Goal: Task Accomplishment & Management: Complete application form

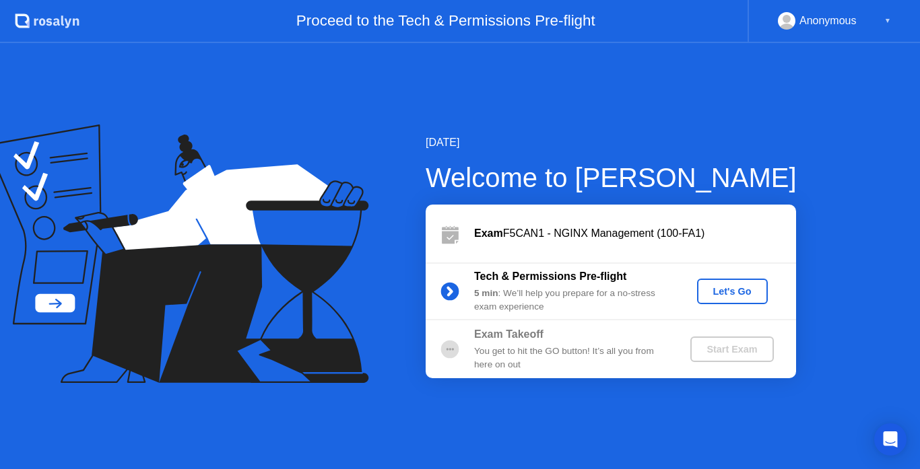
click at [726, 290] on div "Let's Go" at bounding box center [732, 291] width 60 height 11
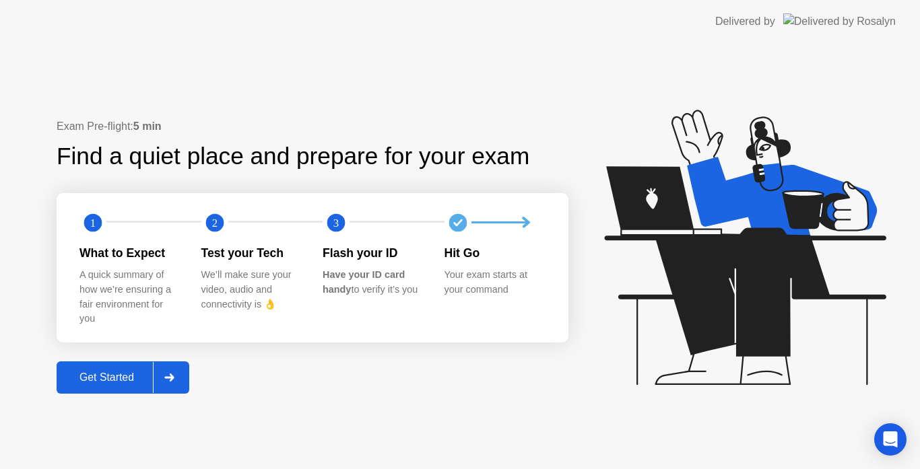
click at [128, 374] on div "Get Started" at bounding box center [107, 378] width 92 height 12
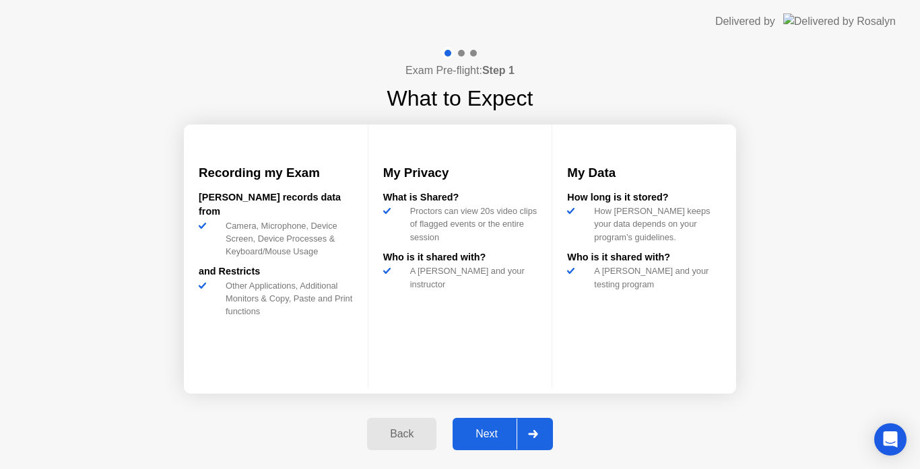
click at [480, 434] on div "Next" at bounding box center [487, 434] width 60 height 12
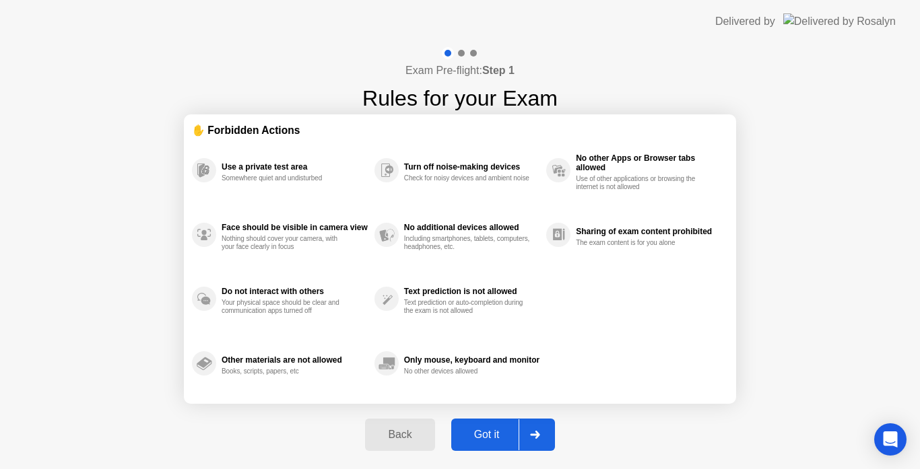
click at [486, 438] on div "Got it" at bounding box center [486, 435] width 63 height 12
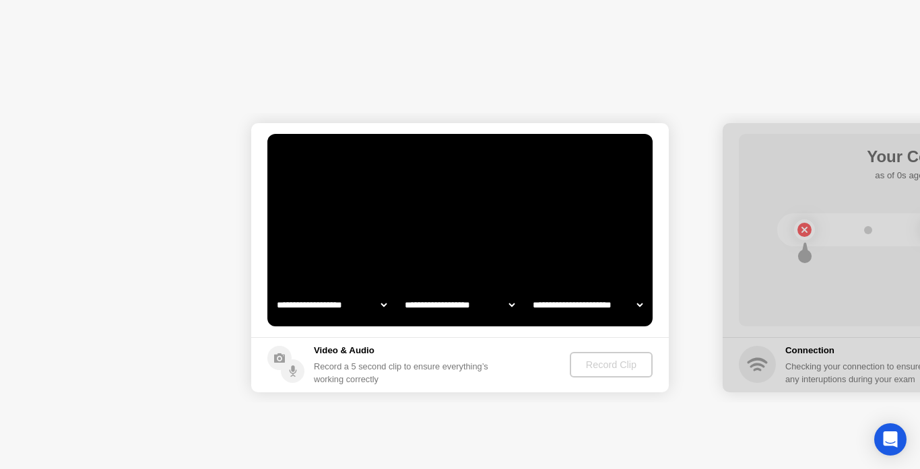
select select "**********"
select select "*******"
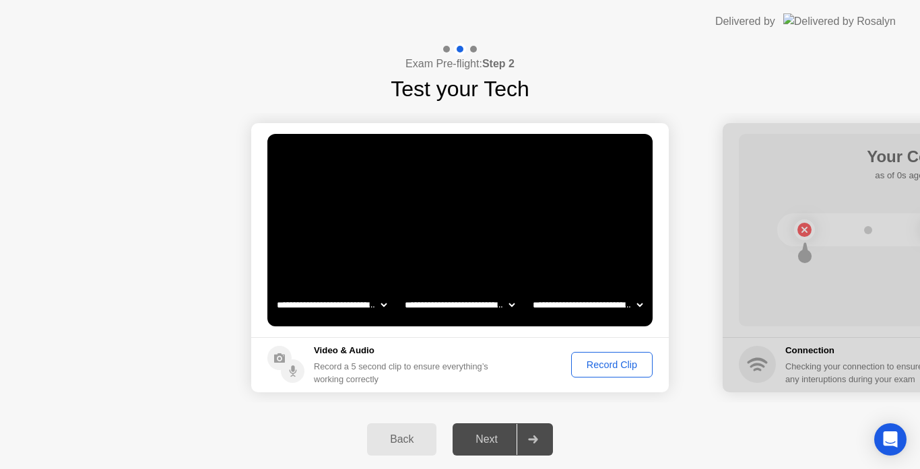
click at [583, 370] on div "Record Clip" at bounding box center [612, 365] width 72 height 11
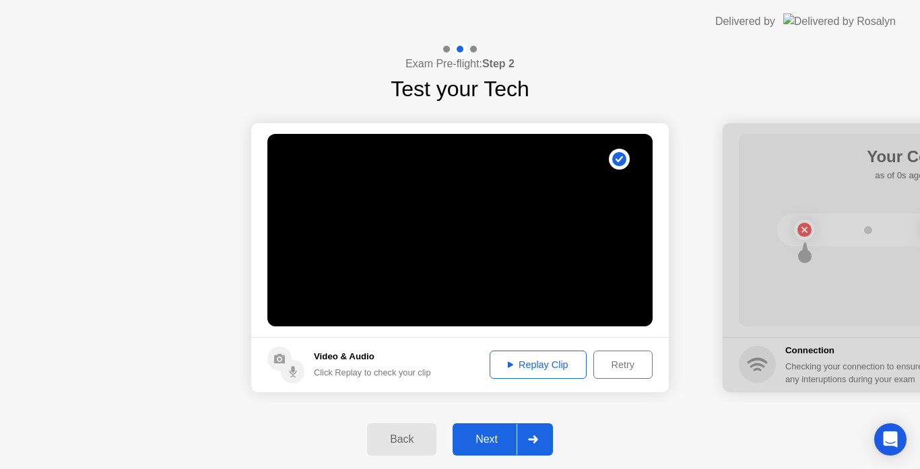
click at [499, 436] on div "Next" at bounding box center [487, 440] width 60 height 12
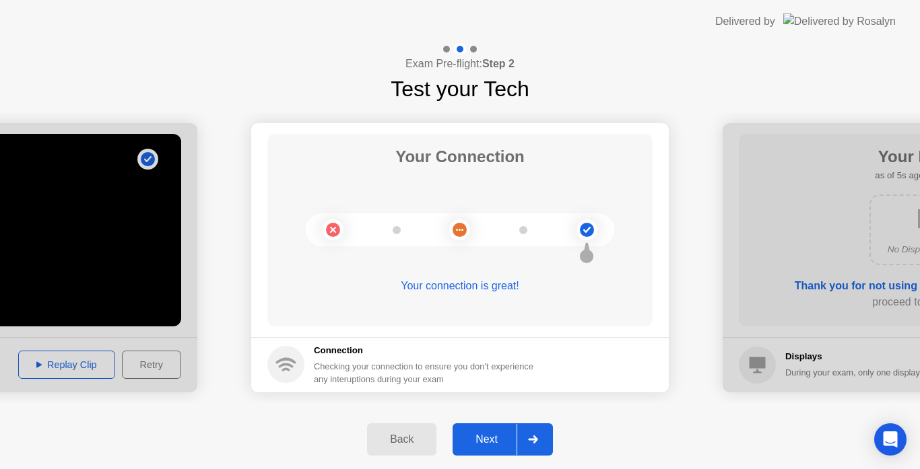
click at [501, 434] on div "Next" at bounding box center [487, 440] width 60 height 12
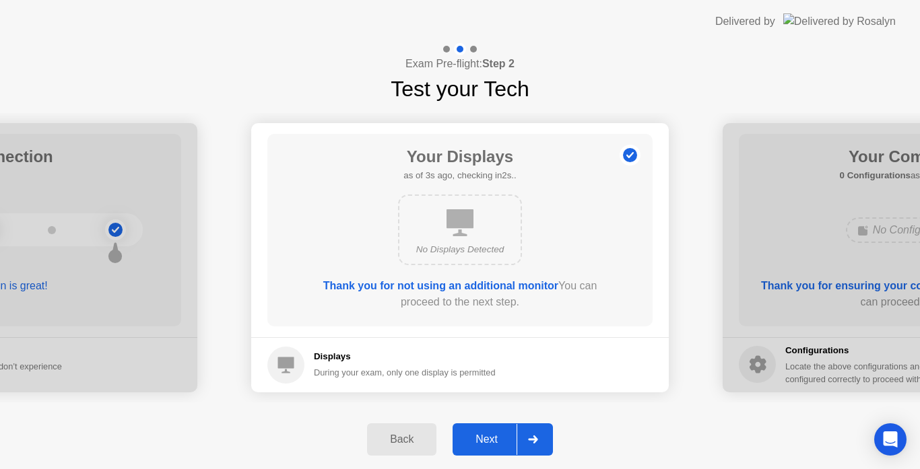
click at [494, 438] on div "Next" at bounding box center [487, 440] width 60 height 12
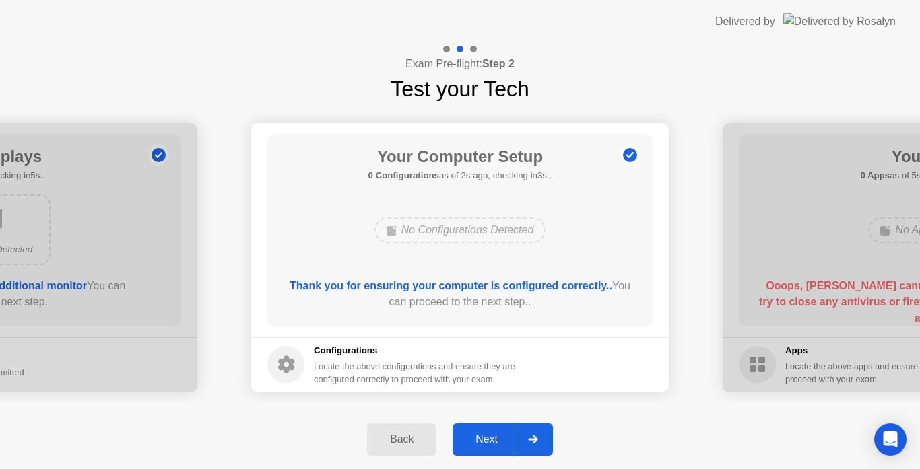
click at [494, 438] on div "Next" at bounding box center [487, 440] width 60 height 12
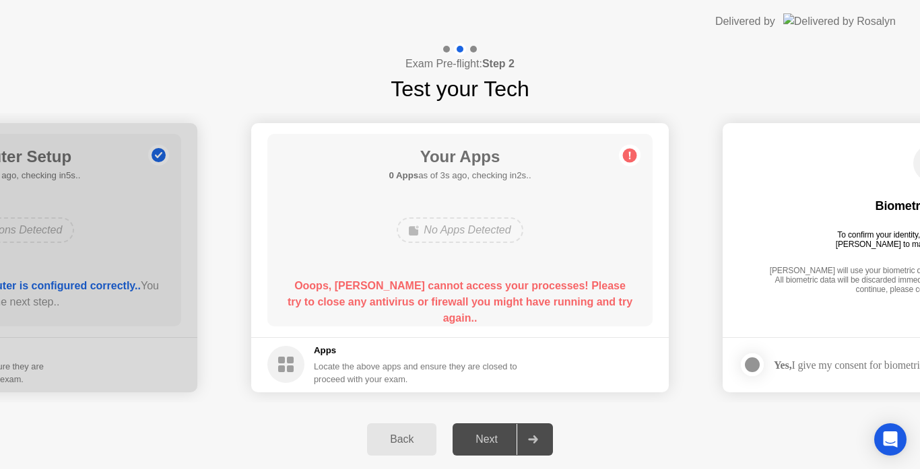
click at [500, 436] on div "Next" at bounding box center [487, 440] width 60 height 12
click at [417, 434] on div "Back" at bounding box center [401, 440] width 61 height 12
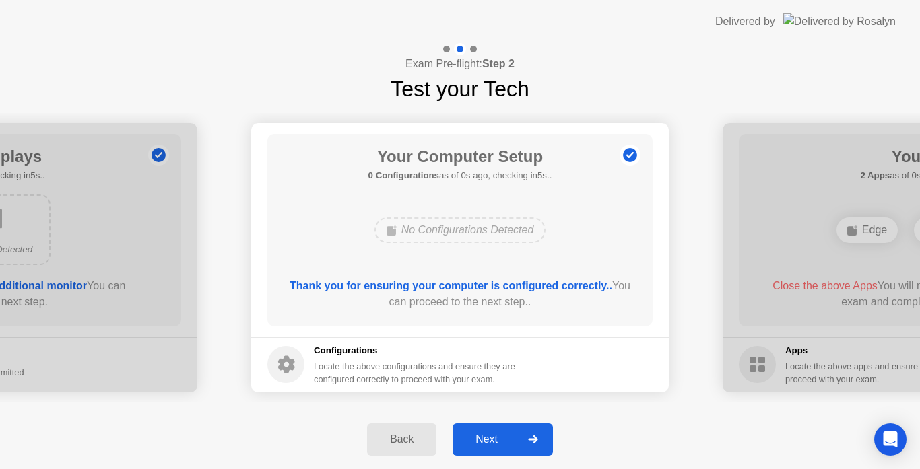
click at [471, 438] on div "Next" at bounding box center [487, 440] width 60 height 12
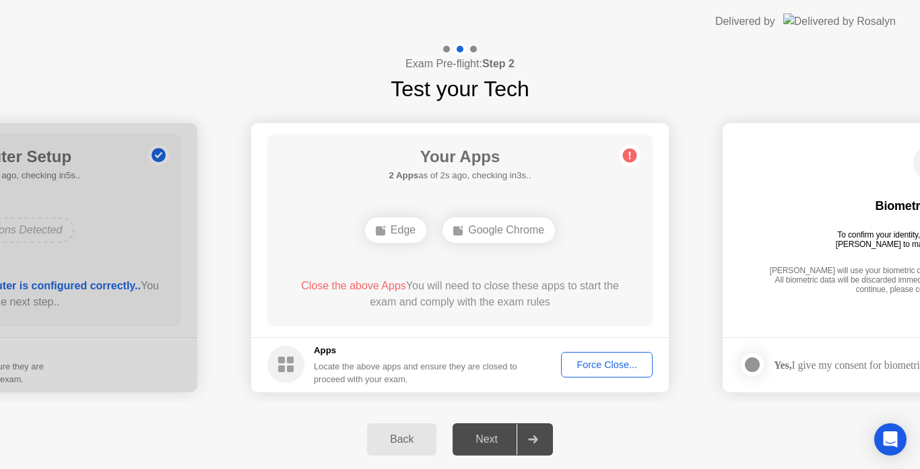
click at [600, 366] on div "Force Close..." at bounding box center [607, 365] width 82 height 11
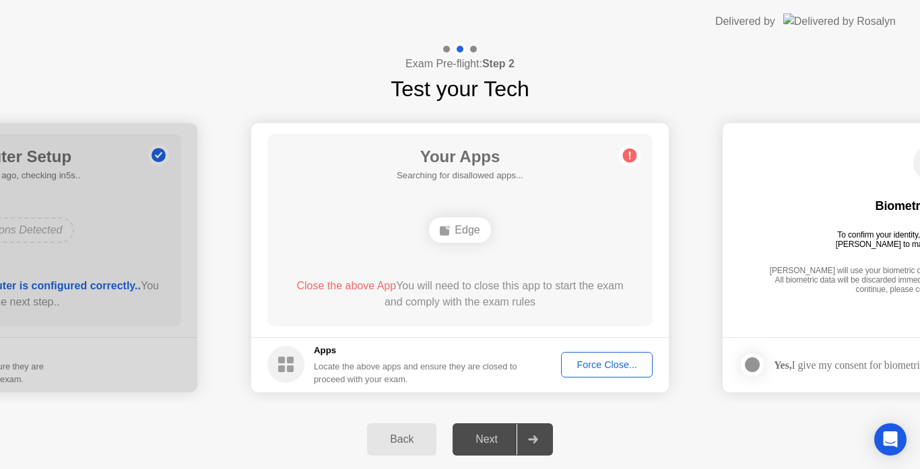
click at [590, 367] on div "Force Close..." at bounding box center [607, 365] width 82 height 11
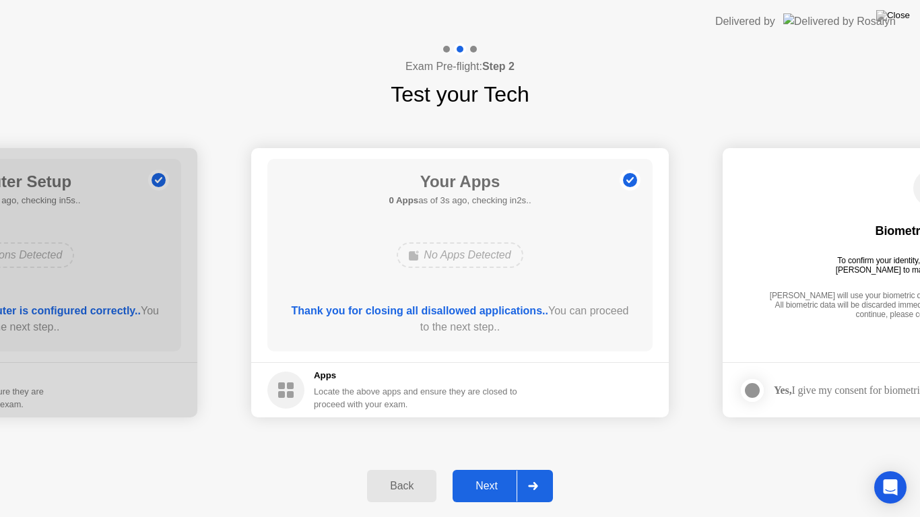
click at [494, 469] on div "Next" at bounding box center [487, 486] width 60 height 12
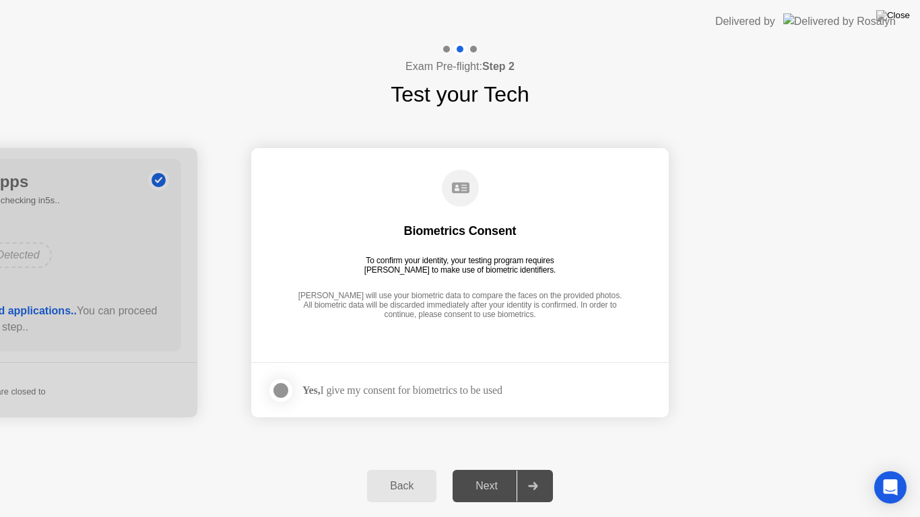
click at [286, 396] on div at bounding box center [281, 391] width 16 height 16
click at [468, 469] on div "Next" at bounding box center [487, 486] width 60 height 12
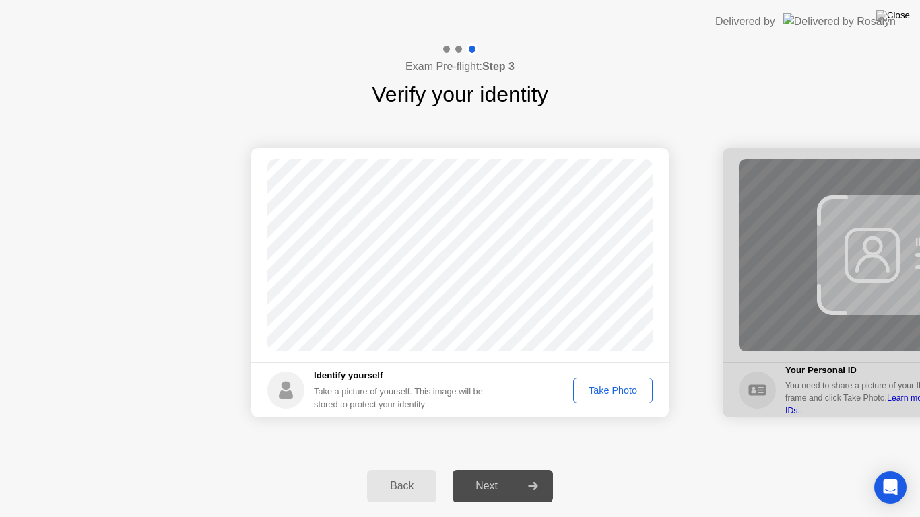
click at [491, 469] on div "Next" at bounding box center [487, 486] width 60 height 12
click at [601, 390] on div "Take Photo" at bounding box center [613, 390] width 70 height 11
click at [494, 469] on div "Next" at bounding box center [487, 486] width 60 height 12
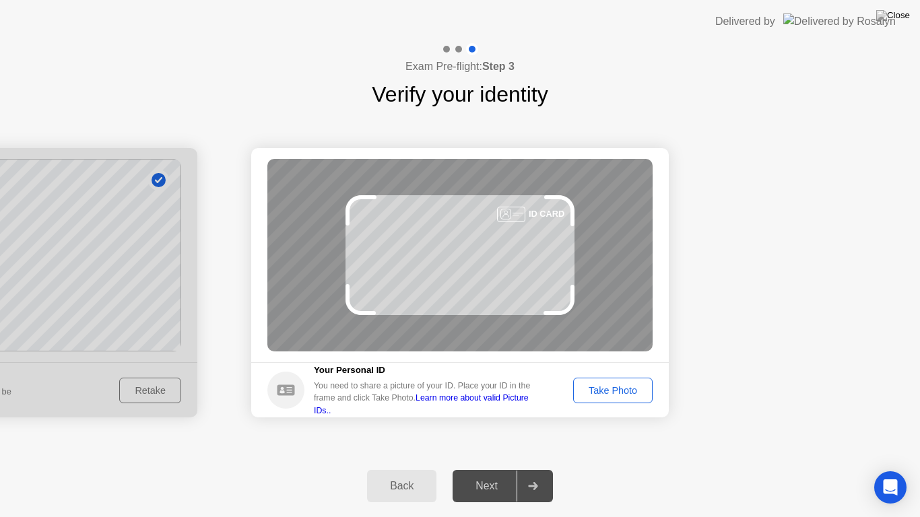
click at [591, 400] on button "Take Photo" at bounding box center [612, 391] width 79 height 26
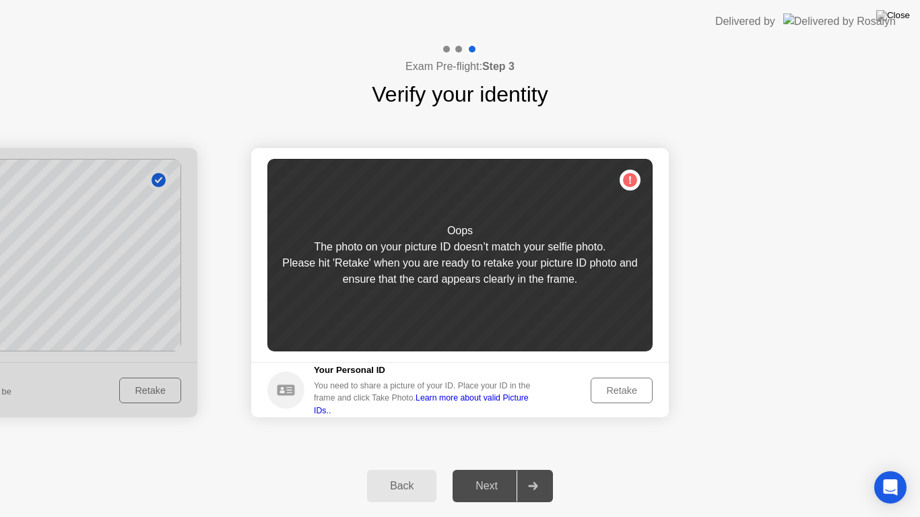
click at [497, 469] on div "Next" at bounding box center [487, 486] width 60 height 12
click at [615, 393] on div "Retake" at bounding box center [621, 390] width 53 height 11
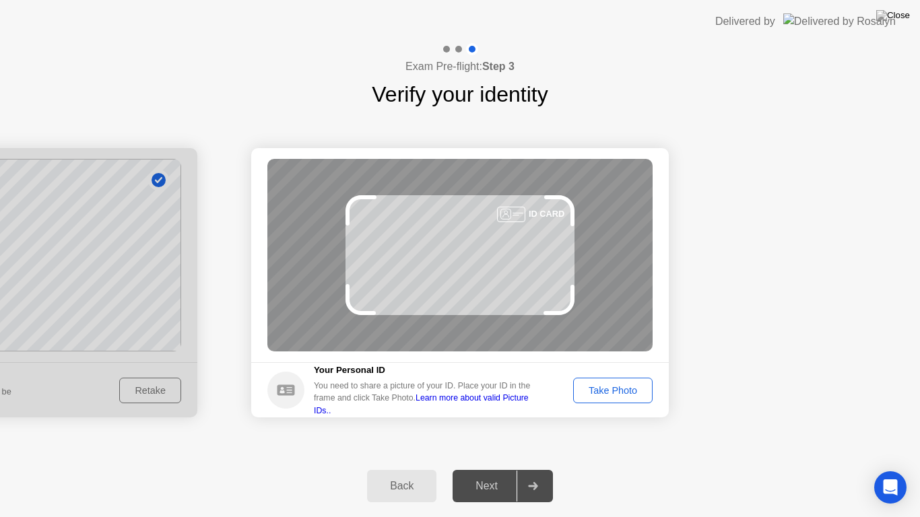
click at [615, 393] on div "Take Photo" at bounding box center [613, 390] width 70 height 11
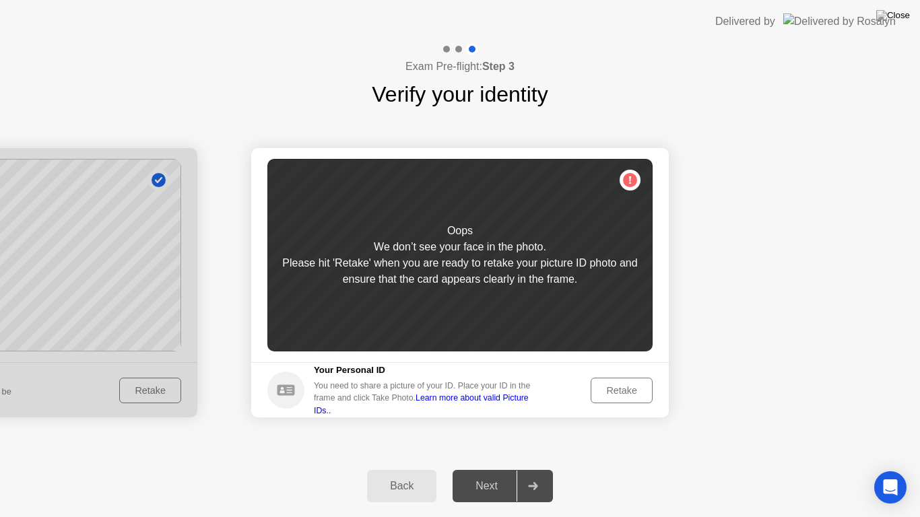
click at [540, 384] on div "Your Personal ID You need to share a picture of your ID. Place your ID in the f…" at bounding box center [427, 390] width 226 height 53
click at [418, 469] on div "Back" at bounding box center [401, 486] width 61 height 12
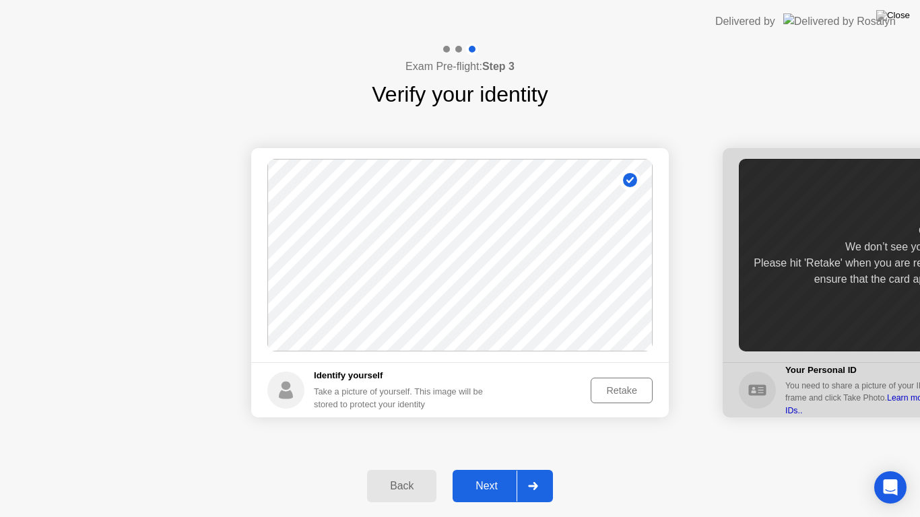
click at [606, 391] on div "Retake" at bounding box center [621, 390] width 53 height 11
click at [606, 391] on div "Take Photo" at bounding box center [613, 390] width 70 height 11
click at [615, 389] on div "Retake" at bounding box center [621, 390] width 53 height 11
click at [615, 389] on div "Take Photo" at bounding box center [613, 390] width 70 height 11
click at [495, 469] on div "Next" at bounding box center [487, 486] width 60 height 12
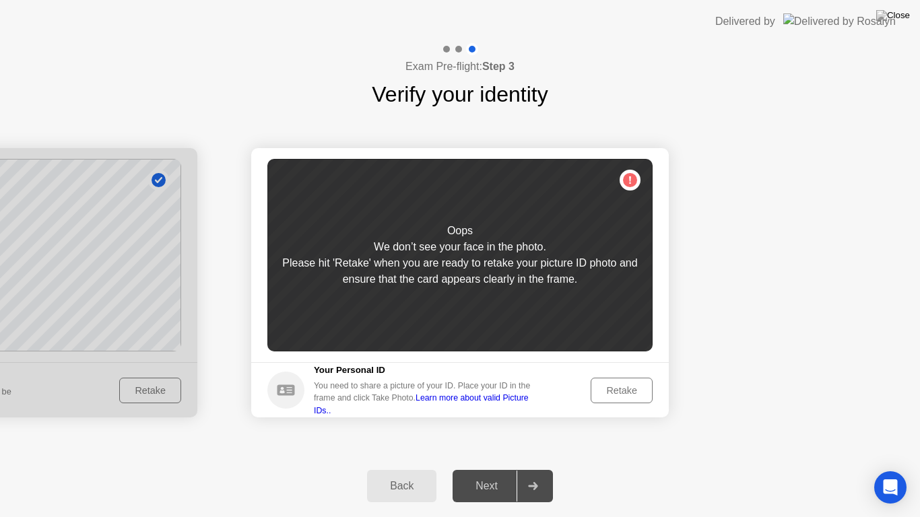
click at [612, 391] on div "Retake" at bounding box center [621, 390] width 53 height 11
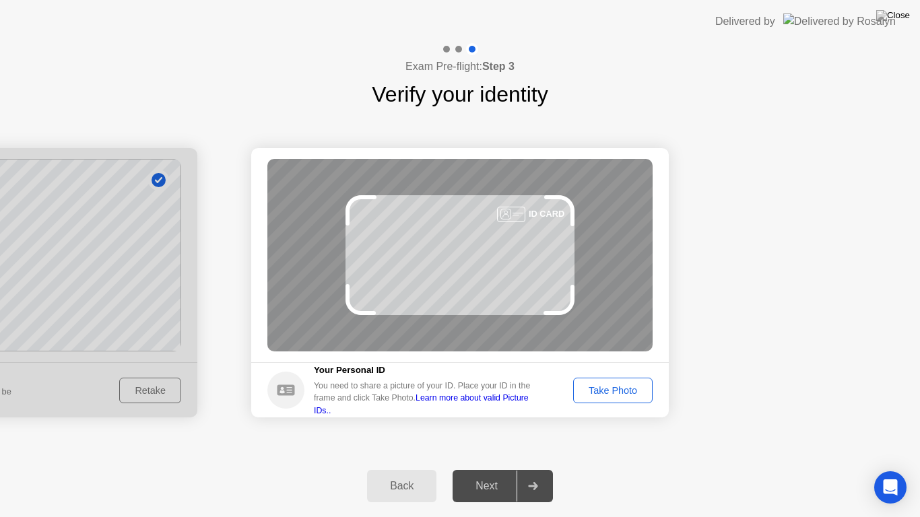
click at [612, 391] on div "Take Photo" at bounding box center [613, 390] width 70 height 11
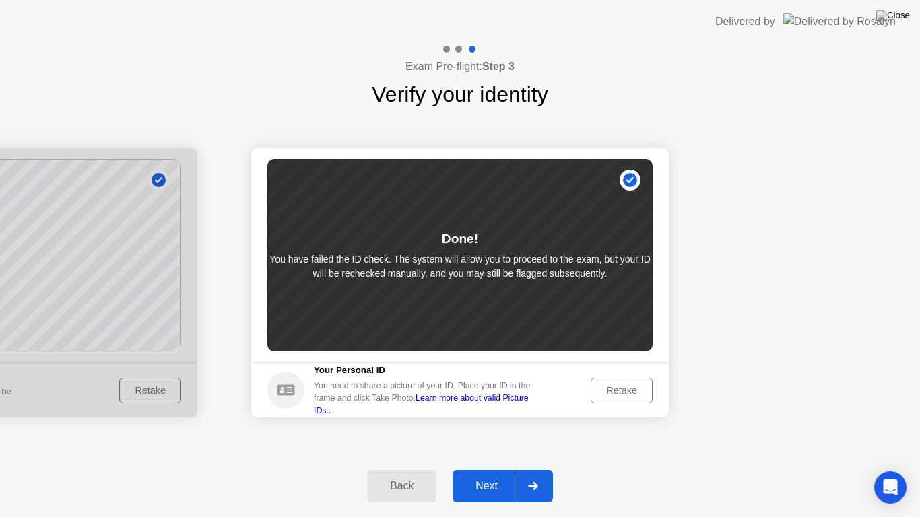
click at [480, 469] on div "Next" at bounding box center [487, 486] width 60 height 12
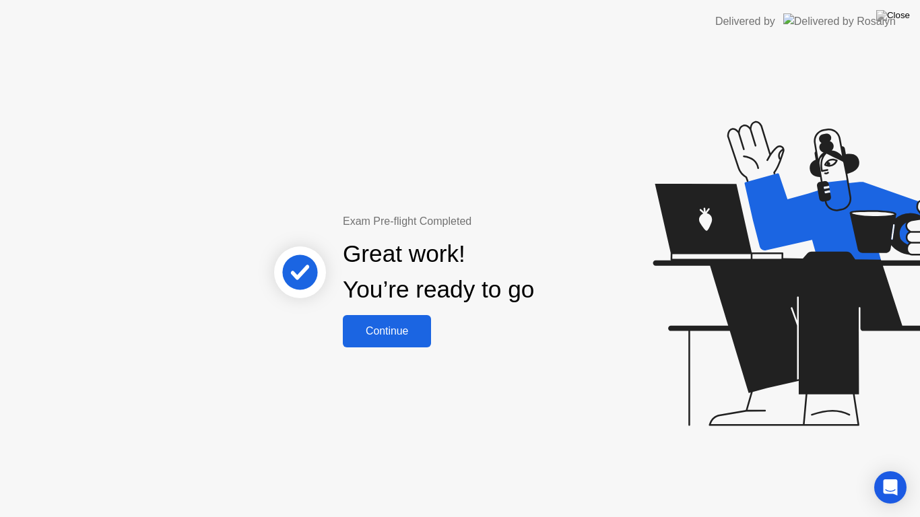
click at [401, 334] on div "Continue" at bounding box center [387, 331] width 80 height 12
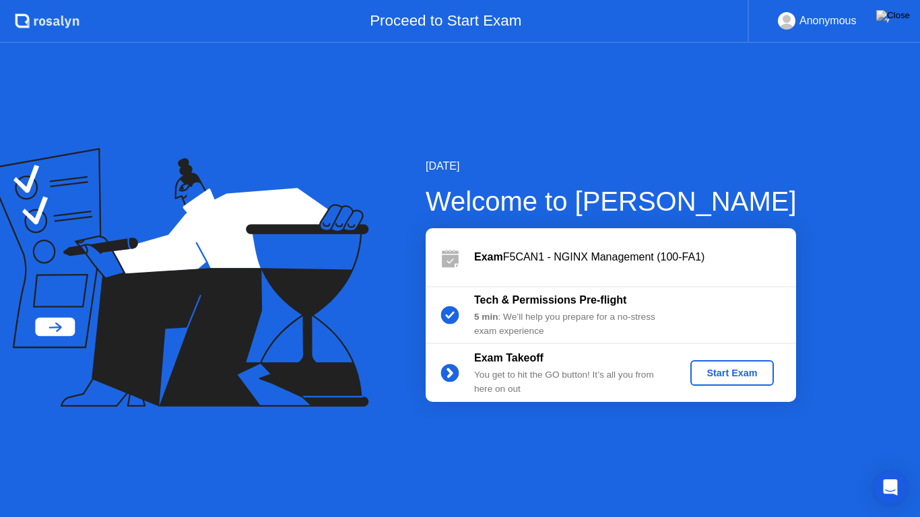
click at [717, 375] on div "Start Exam" at bounding box center [732, 373] width 72 height 11
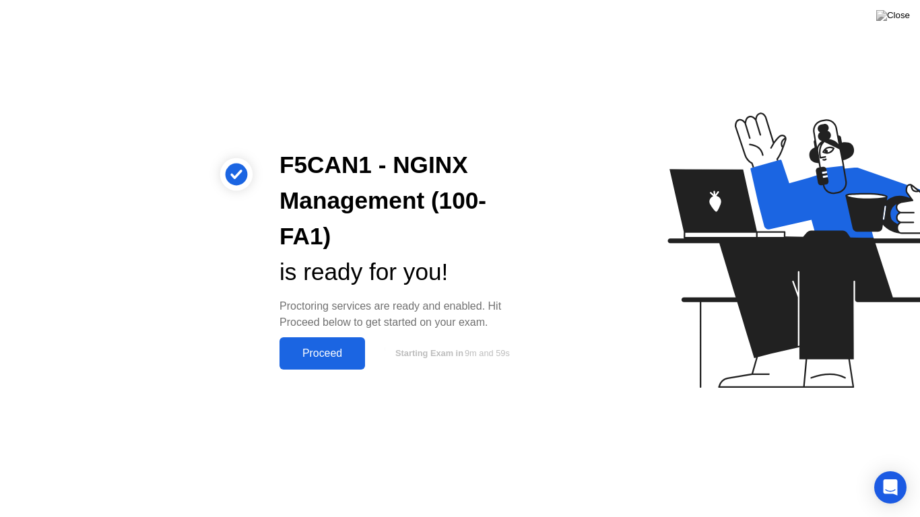
click at [333, 352] on div "Proceed" at bounding box center [322, 354] width 77 height 12
